Goal: Task Accomplishment & Management: Complete application form

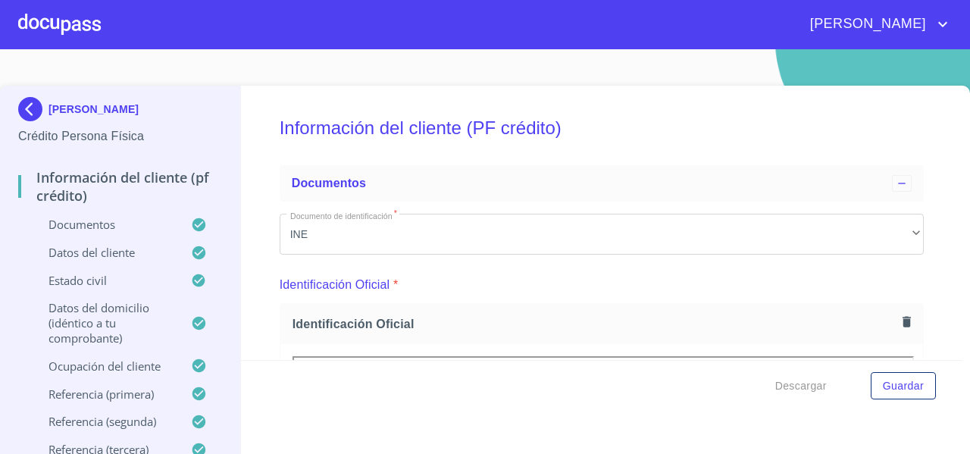
scroll to position [4240, 0]
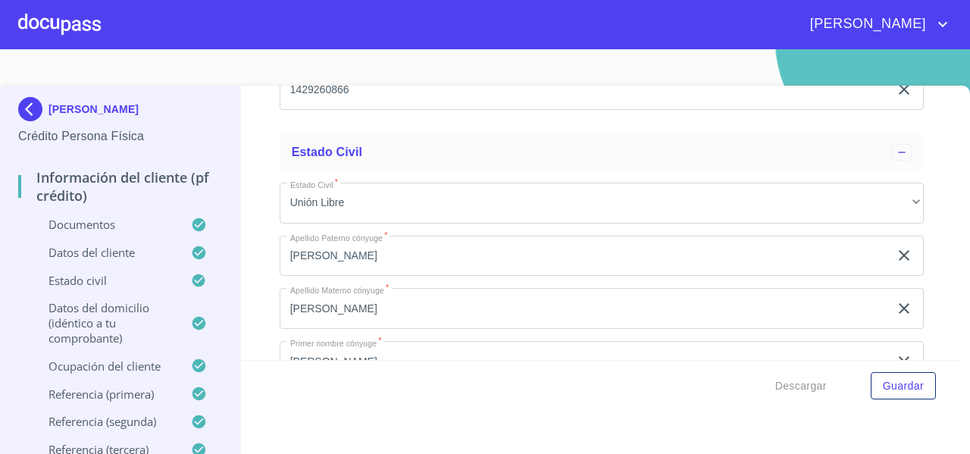
click at [91, 20] on div at bounding box center [59, 24] width 83 height 49
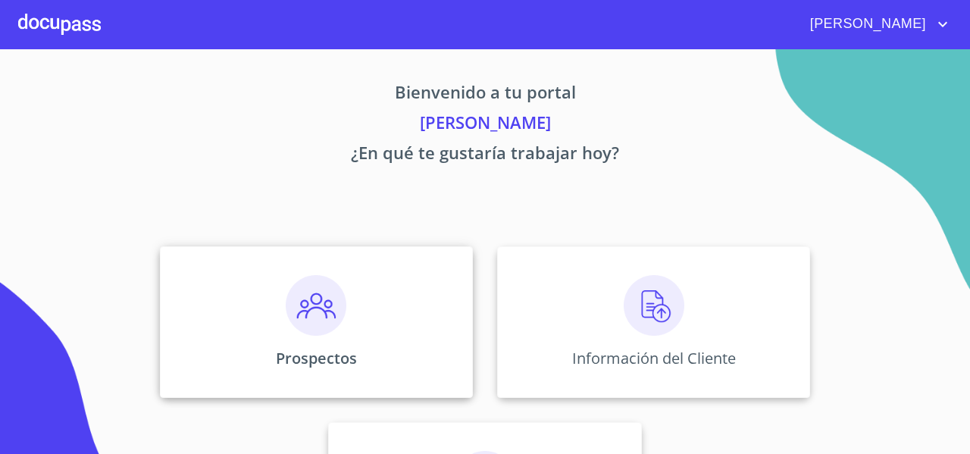
scroll to position [130, 0]
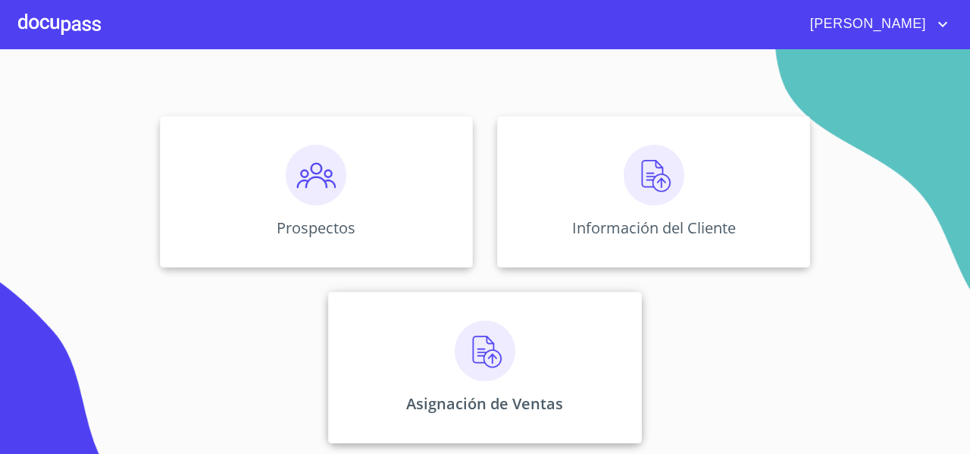
click at [391, 349] on div "Asignación de Ventas" at bounding box center [484, 368] width 313 height 152
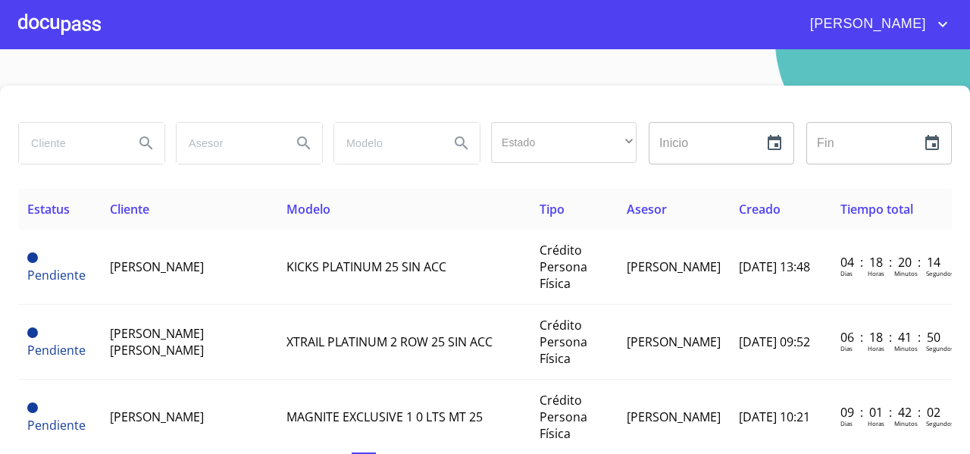
click at [296, 309] on td "XTRAIL PLATINUM 2 ROW 25 SIN ACC" at bounding box center [403, 342] width 253 height 75
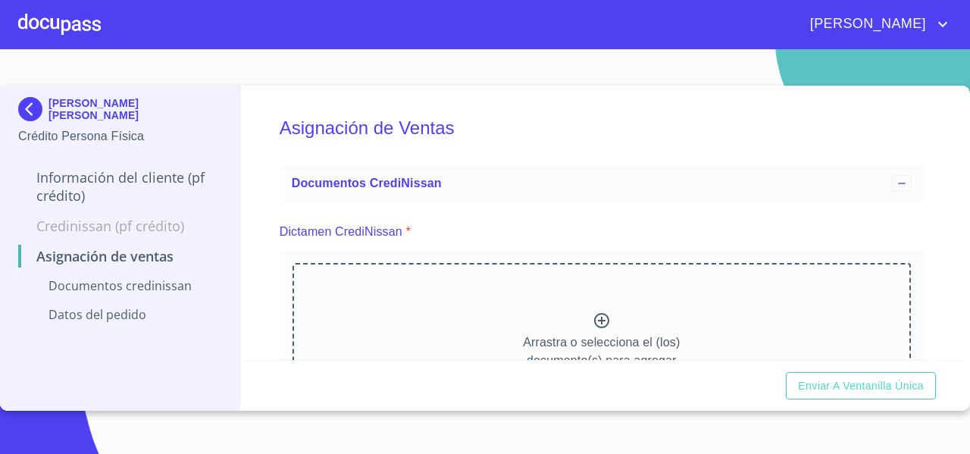
click at [381, 281] on div "Arrastra o selecciona el (los) documento(s) para agregar" at bounding box center [602, 340] width 619 height 155
click at [27, 110] on img at bounding box center [33, 109] width 30 height 24
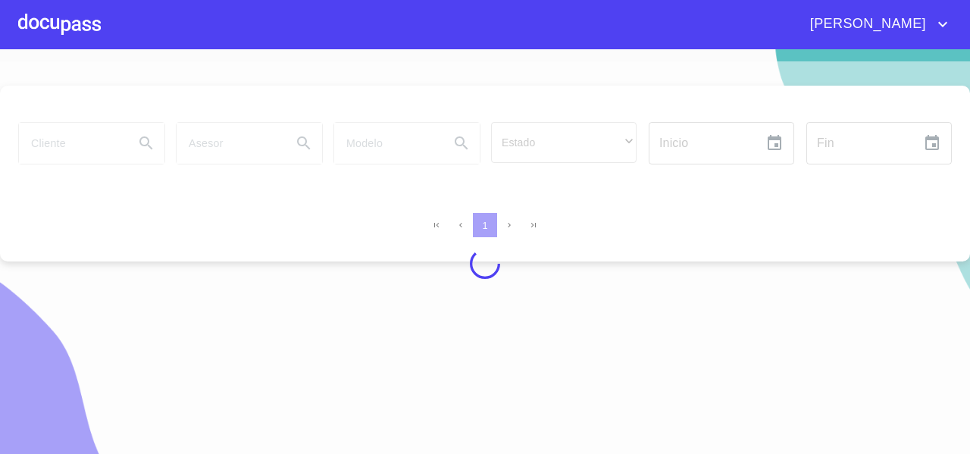
click at [56, 136] on div at bounding box center [485, 263] width 970 height 405
click at [58, 138] on div at bounding box center [485, 263] width 970 height 405
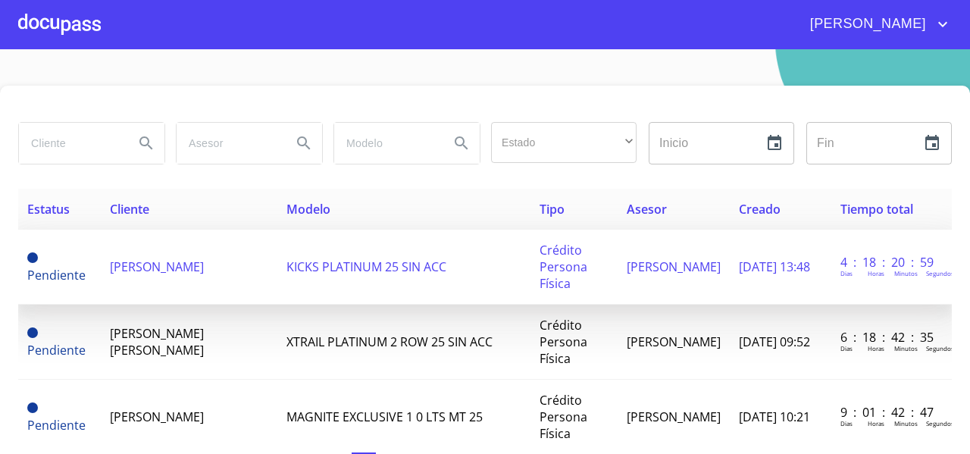
click at [173, 262] on span "CAROLINA DEL ROCIO ROSALES LIMON" at bounding box center [157, 266] width 94 height 17
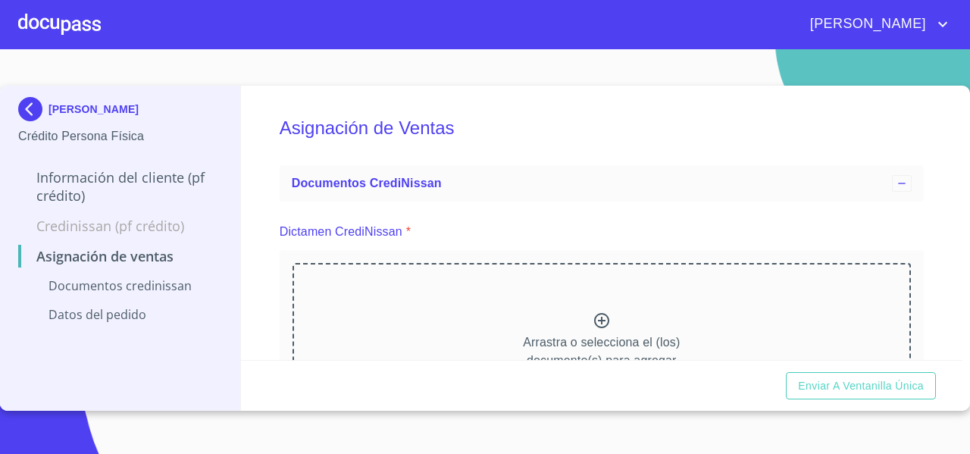
click at [596, 304] on div "Arrastra o selecciona el (los) documento(s) para agregar" at bounding box center [602, 340] width 619 height 155
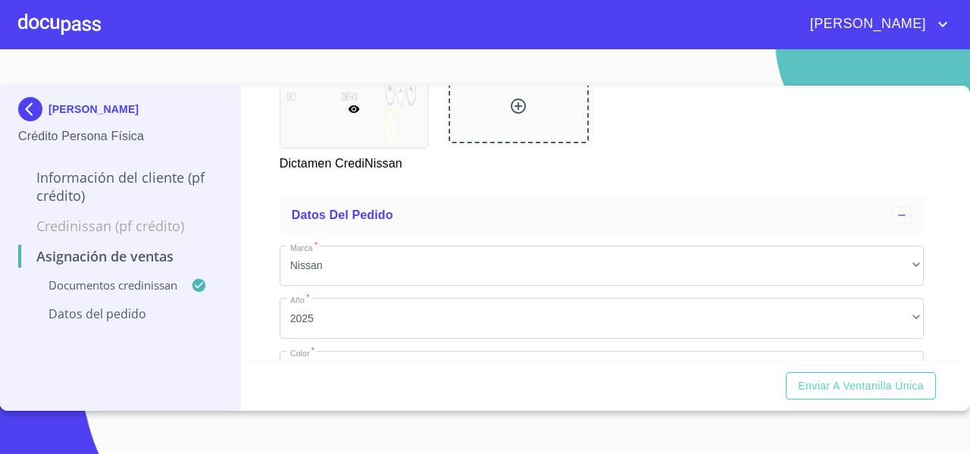
scroll to position [495, 0]
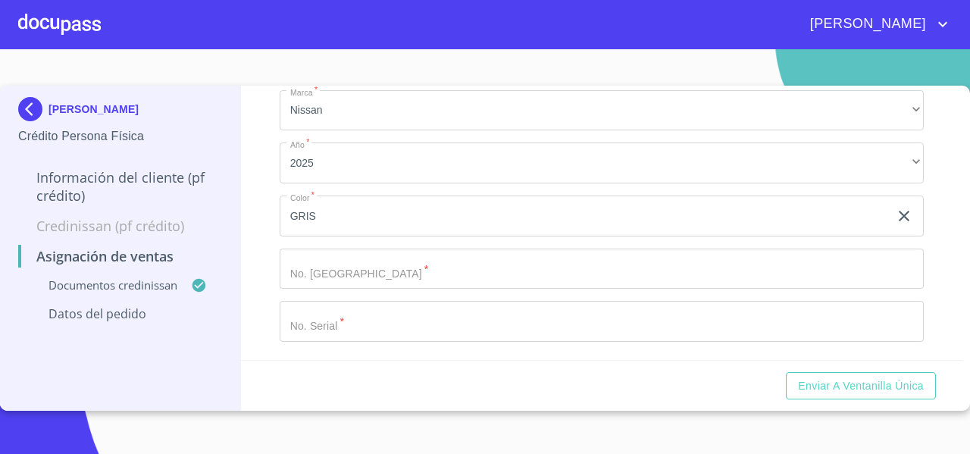
click at [328, 281] on input "Marca   *" at bounding box center [602, 269] width 644 height 41
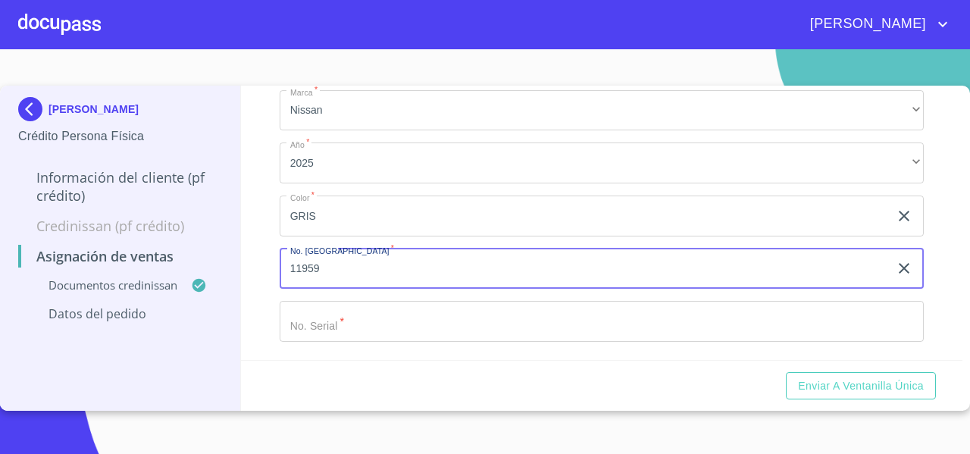
type input "11959"
click at [321, 322] on input "Marca   *" at bounding box center [602, 321] width 644 height 41
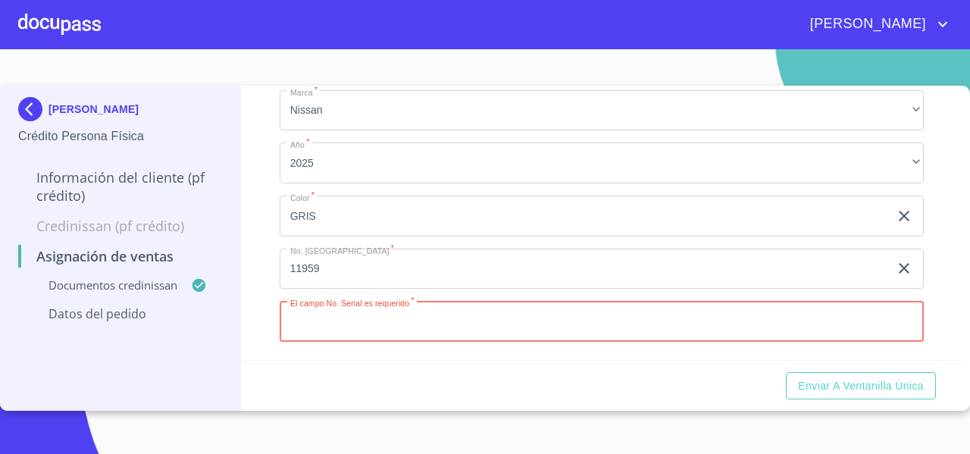
paste input "MNTFP5CP8S6017231"
type input "MNTFP5CP8S6017231"
click at [259, 319] on div "Asignación de Ventas Documentos CrediNissan Dictamen CrediNissan * Dictamen Cre…" at bounding box center [602, 223] width 722 height 274
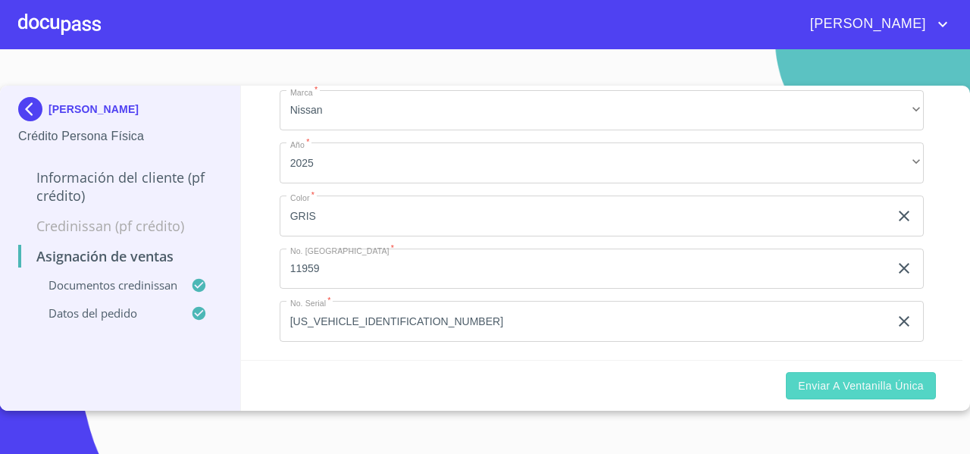
click at [807, 378] on span "Enviar a Ventanilla única" at bounding box center [861, 386] width 126 height 19
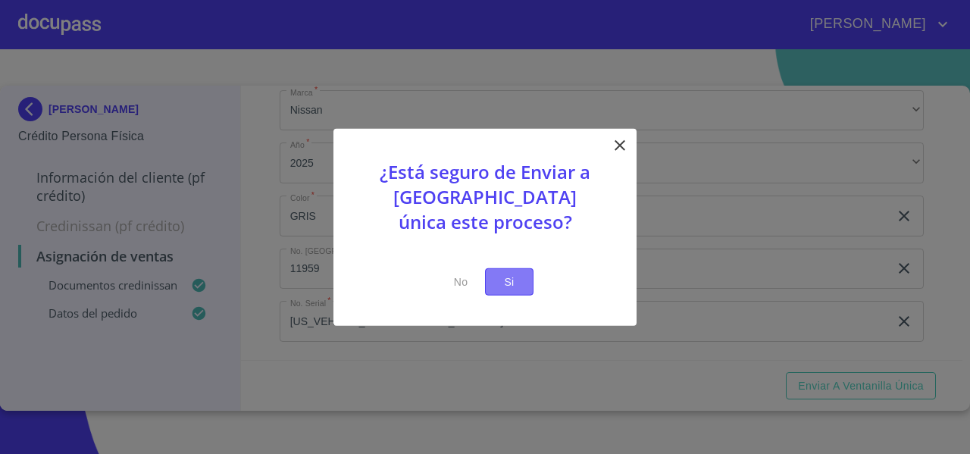
click at [510, 284] on span "Si" at bounding box center [509, 281] width 24 height 19
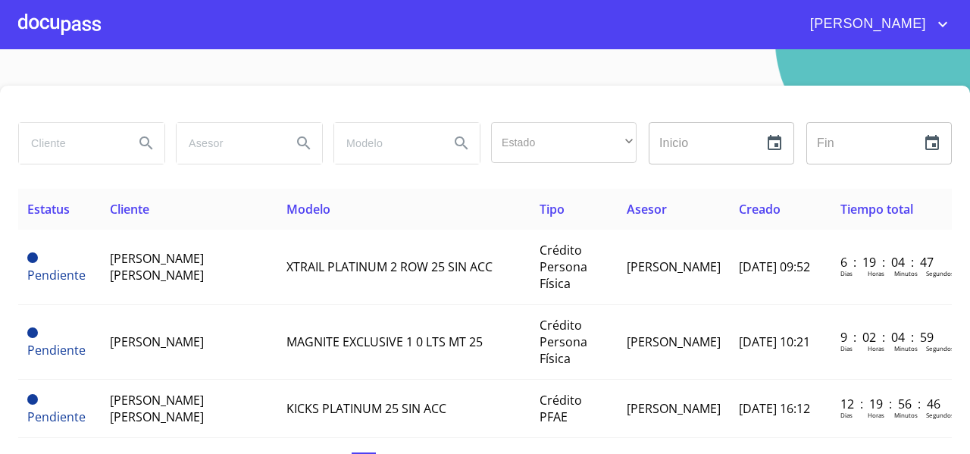
click at [61, 37] on div at bounding box center [59, 24] width 83 height 49
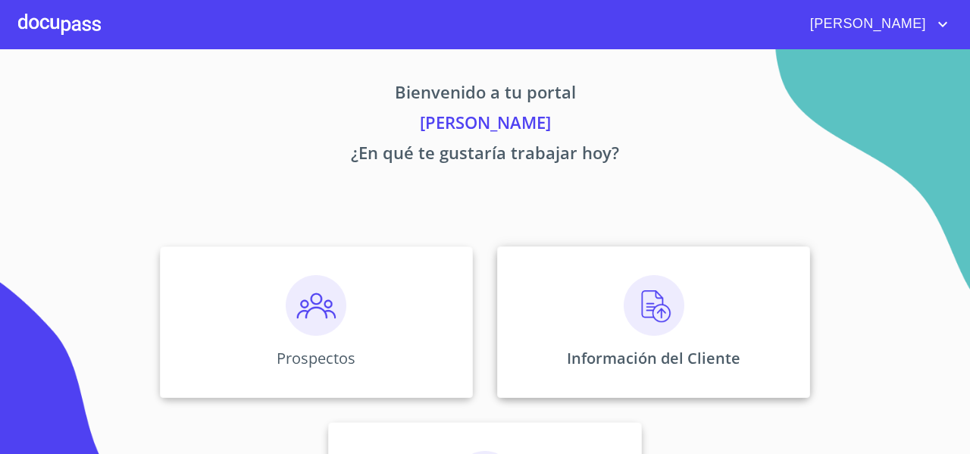
click at [549, 265] on div "Información del Cliente" at bounding box center [653, 322] width 313 height 152
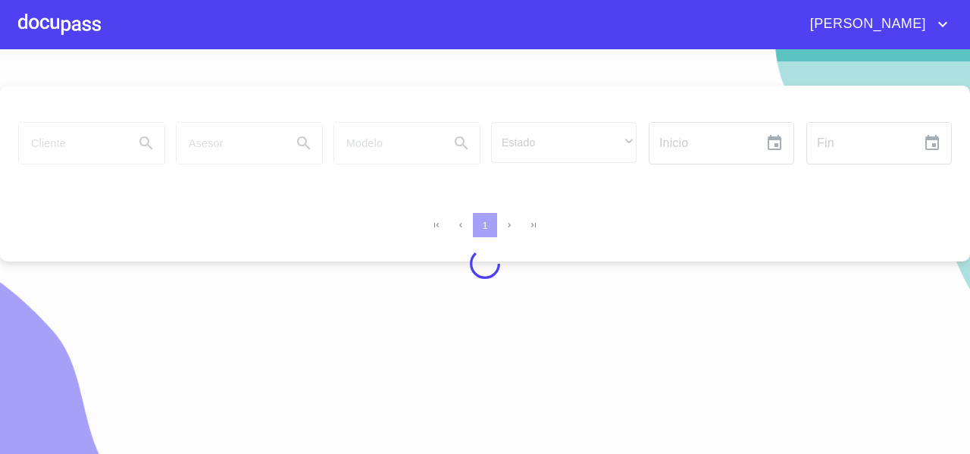
click at [55, 144] on div at bounding box center [485, 263] width 970 height 405
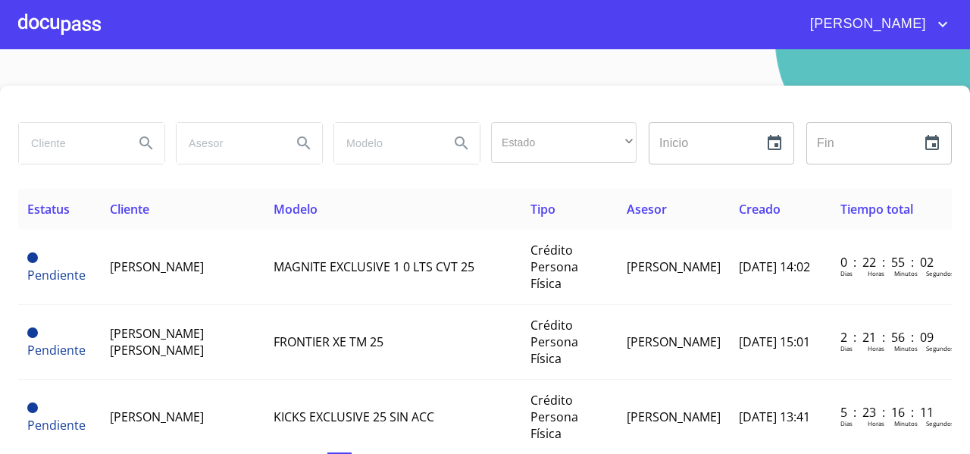
click at [55, 144] on input "search" at bounding box center [70, 143] width 103 height 41
type input "carolina del rocio"
click at [143, 136] on icon "Search" at bounding box center [145, 142] width 13 height 13
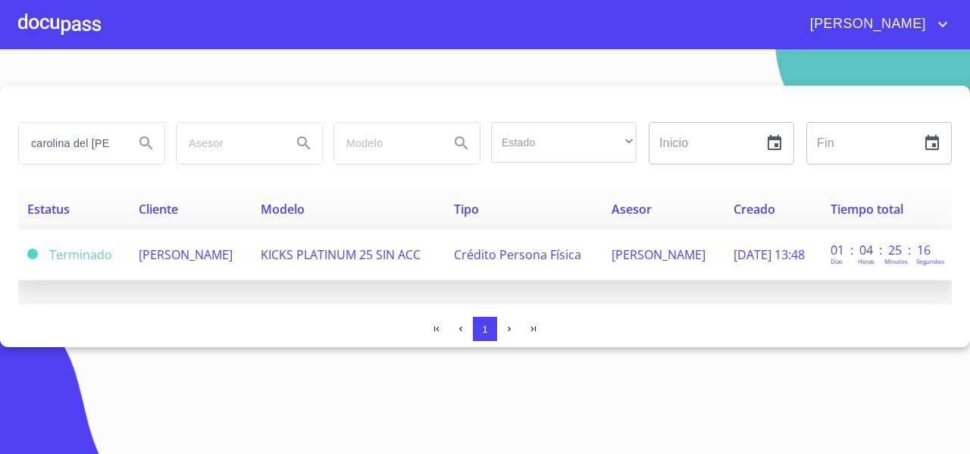
click at [218, 260] on td "CAROLINA DEL ROCIO ROSALES LIMON" at bounding box center [191, 255] width 122 height 51
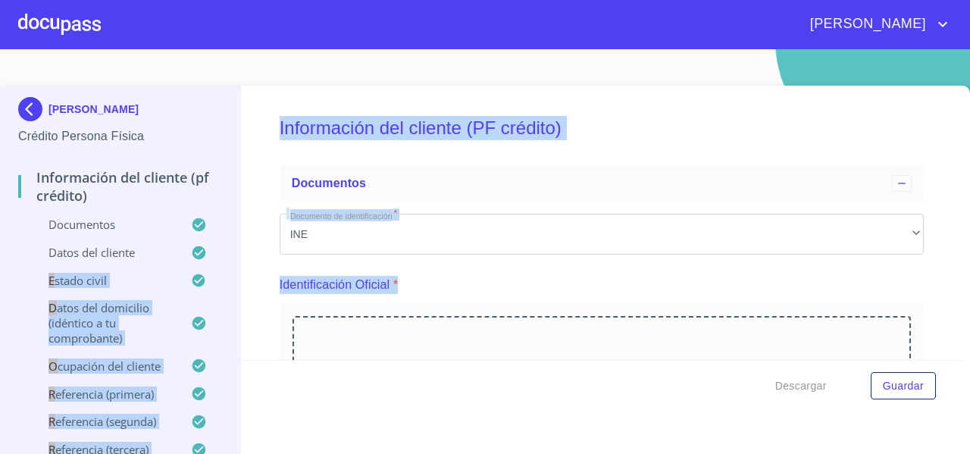
drag, startPoint x: 218, startPoint y: 260, endPoint x: 512, endPoint y: 290, distance: 295.7
click at [512, 290] on div "CAROLINA DEL ROCIO ROSALES LIMON Crédito Persona Física Información del cliente…" at bounding box center [481, 279] width 963 height 386
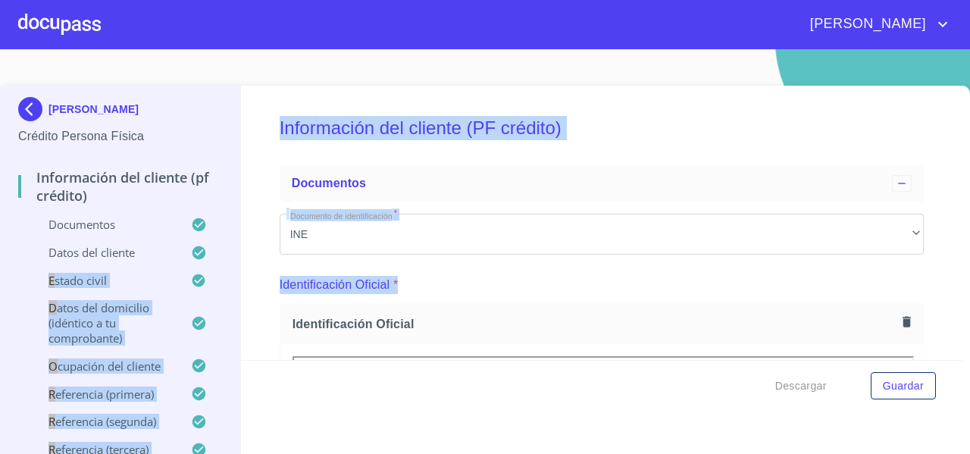
click at [916, 274] on div "Información del cliente (PF crédito) Documentos Documento de identificación   *…" at bounding box center [602, 223] width 722 height 274
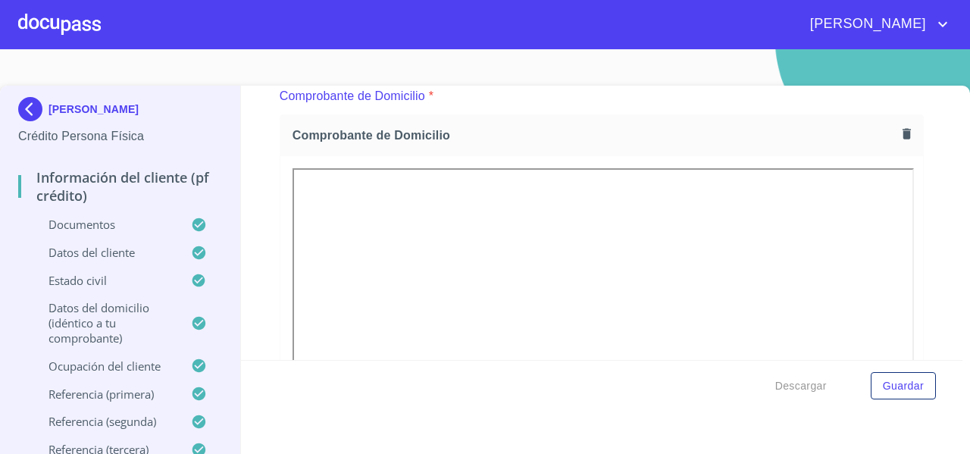
scroll to position [810, 0]
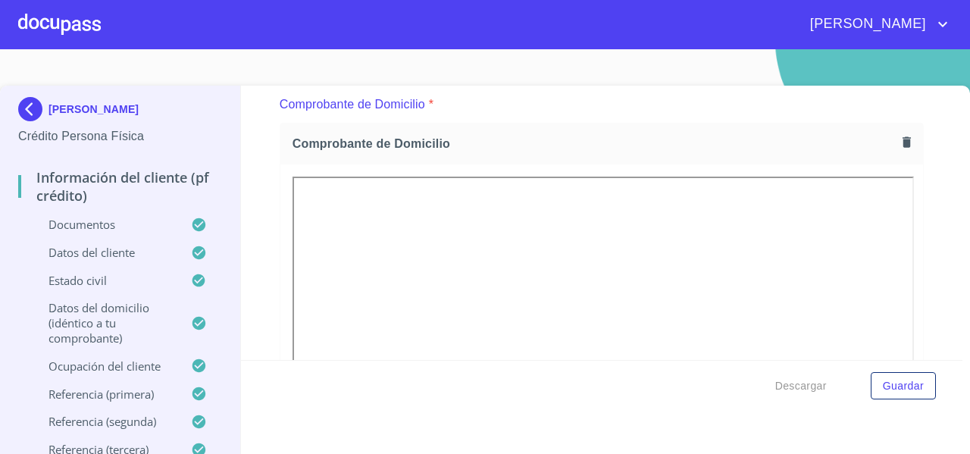
click at [903, 145] on icon "button" at bounding box center [907, 141] width 8 height 11
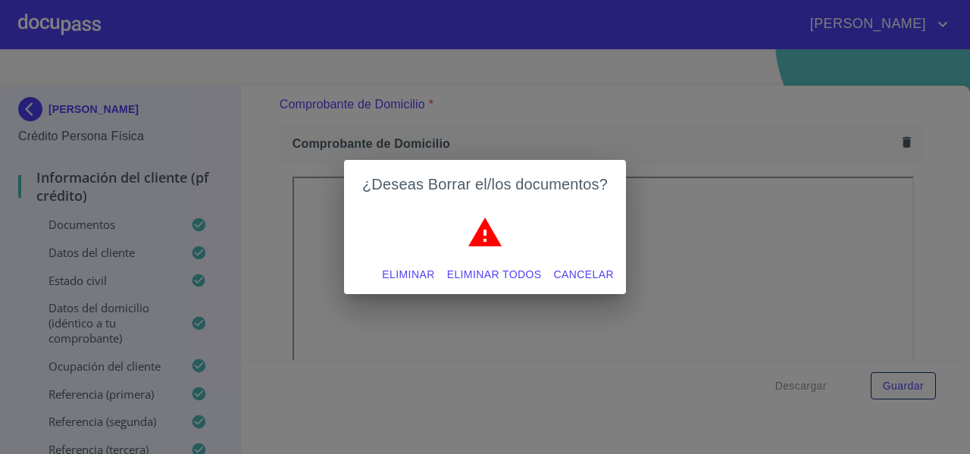
click at [468, 269] on span "Eliminar todos" at bounding box center [494, 274] width 95 height 19
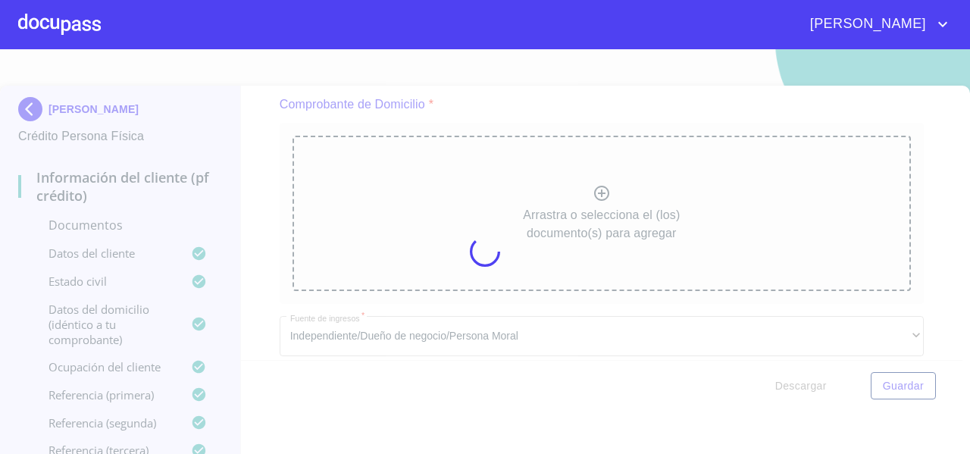
click at [391, 202] on div at bounding box center [485, 251] width 970 height 405
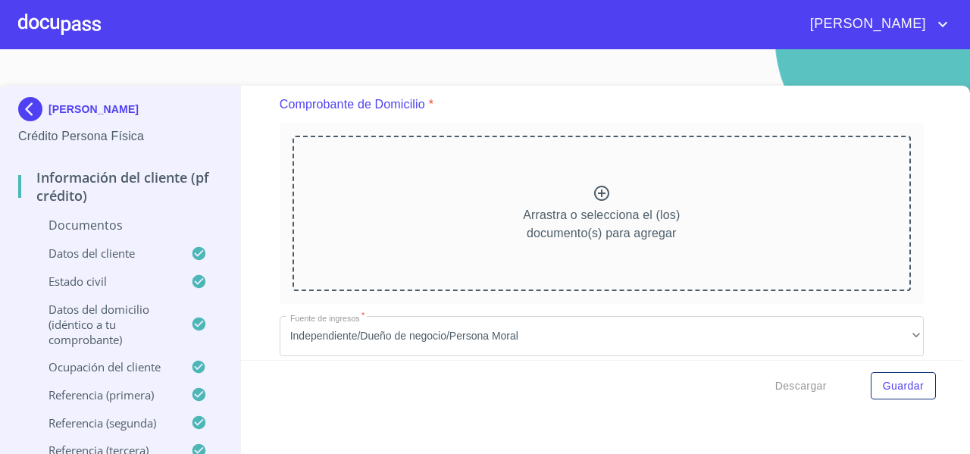
click at [391, 202] on div "Arrastra o selecciona el (los) documento(s) para agregar" at bounding box center [602, 213] width 619 height 155
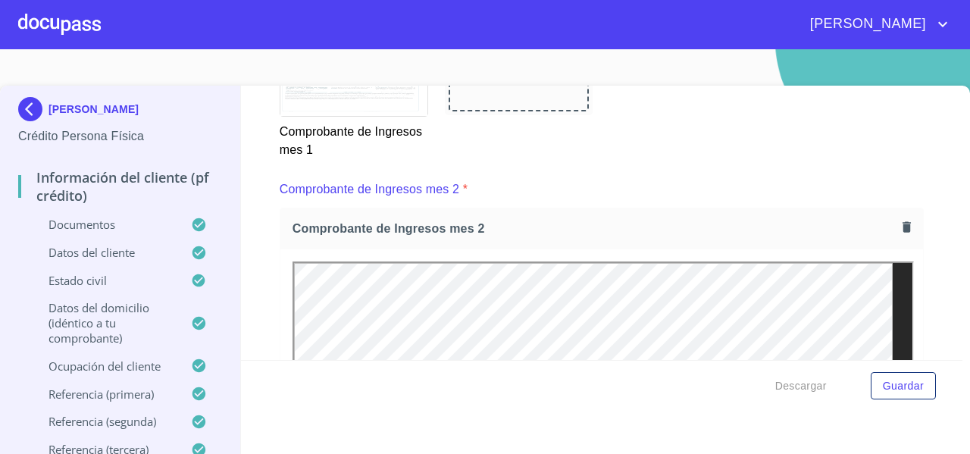
scroll to position [2066, 0]
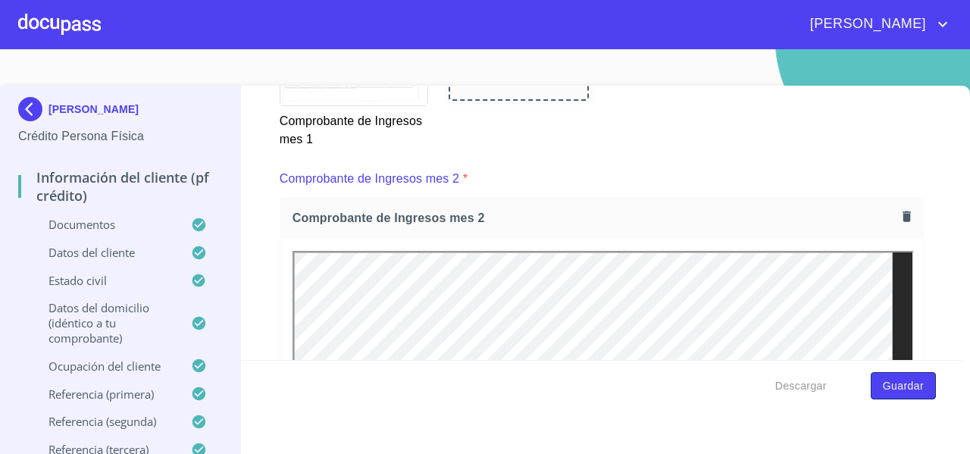
click at [890, 385] on span "Guardar" at bounding box center [903, 386] width 41 height 19
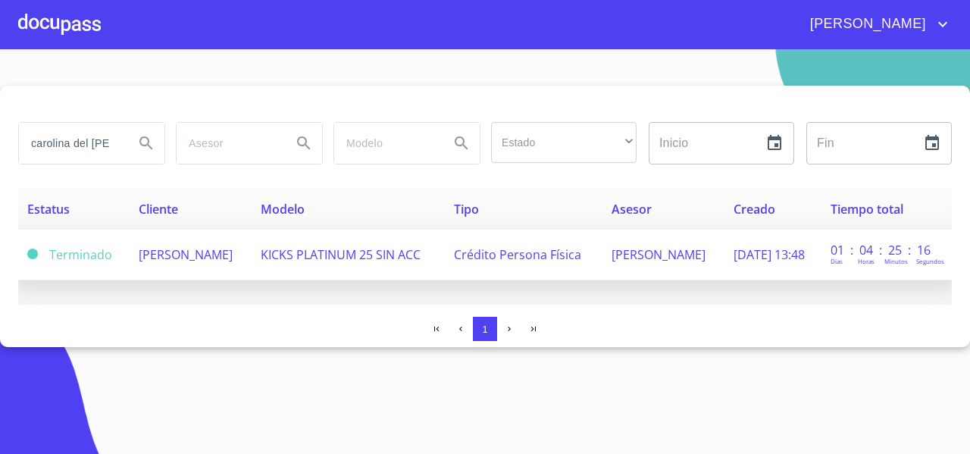
click at [252, 261] on td "CAROLINA DEL ROCIO ROSALES LIMON" at bounding box center [191, 255] width 122 height 51
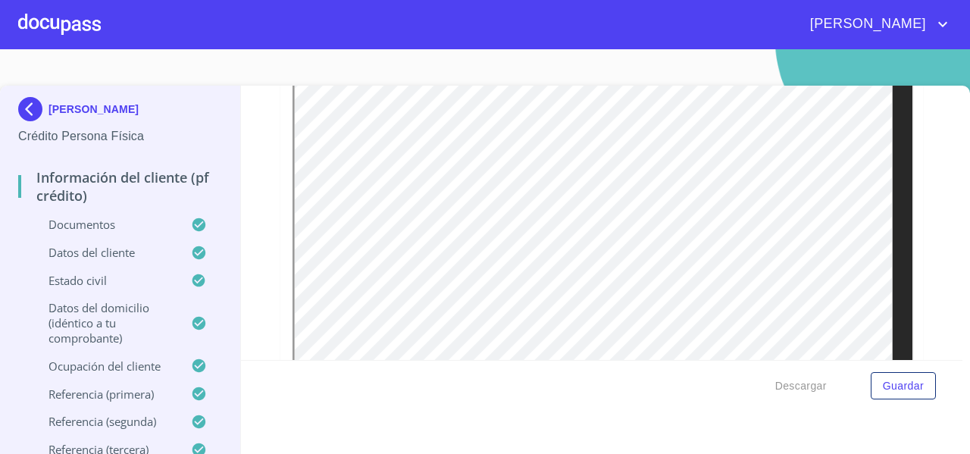
scroll to position [4244, 0]
